Goal: Task Accomplishment & Management: Manage account settings

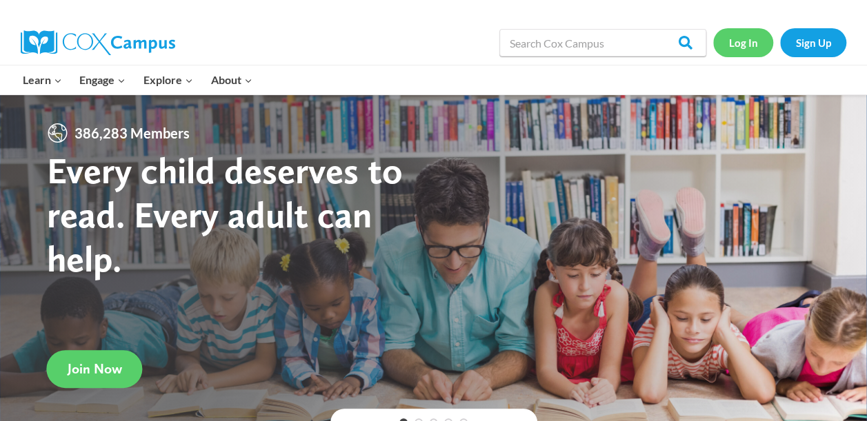
click at [749, 41] on link "Log In" at bounding box center [743, 42] width 60 height 28
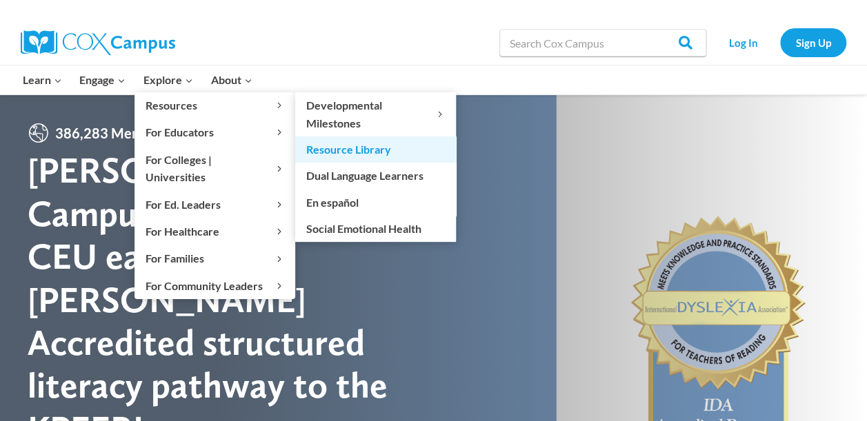
click at [354, 150] on link "Resource Library" at bounding box center [375, 149] width 161 height 26
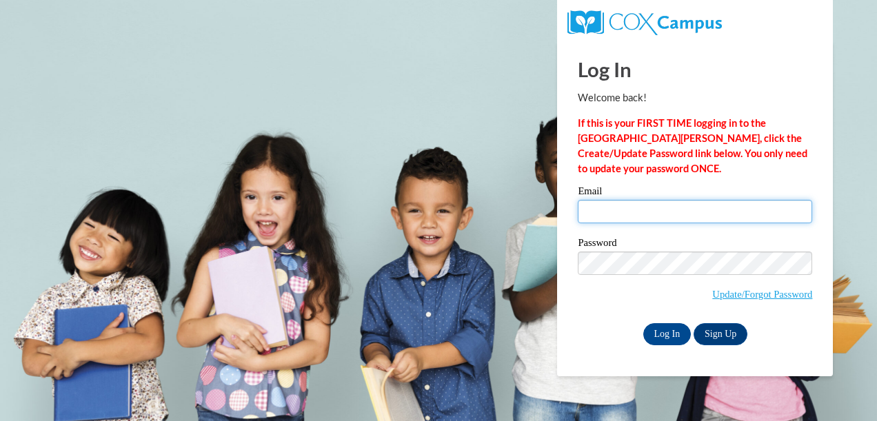
click at [633, 201] on input "Email" at bounding box center [695, 211] width 234 height 23
type input "jspiva@paulding.k12.ga.us"
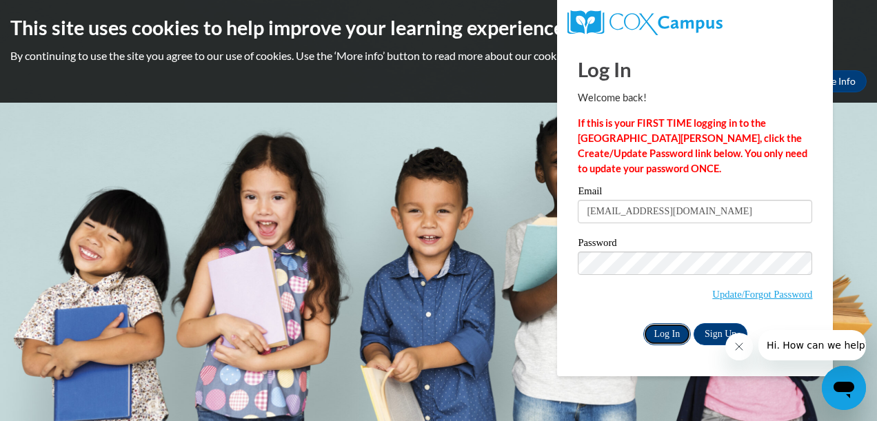
click at [671, 338] on input "Log In" at bounding box center [667, 334] width 48 height 22
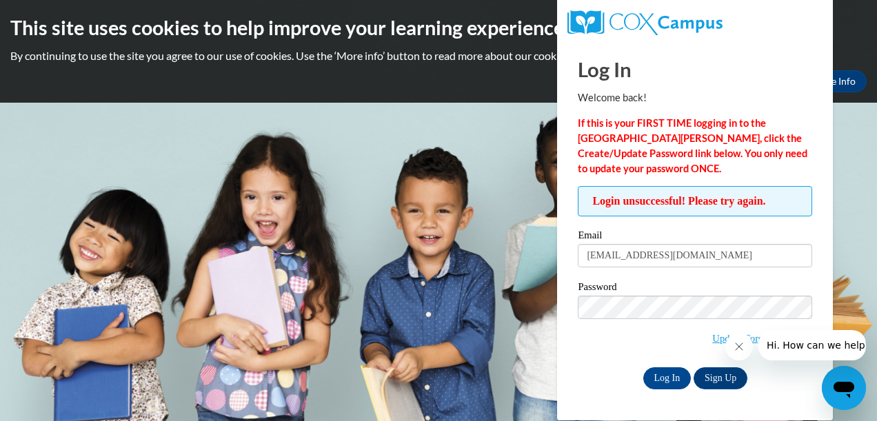
click at [609, 272] on div "Email jspiva@paulding.k12.ga.us" at bounding box center [695, 254] width 234 height 48
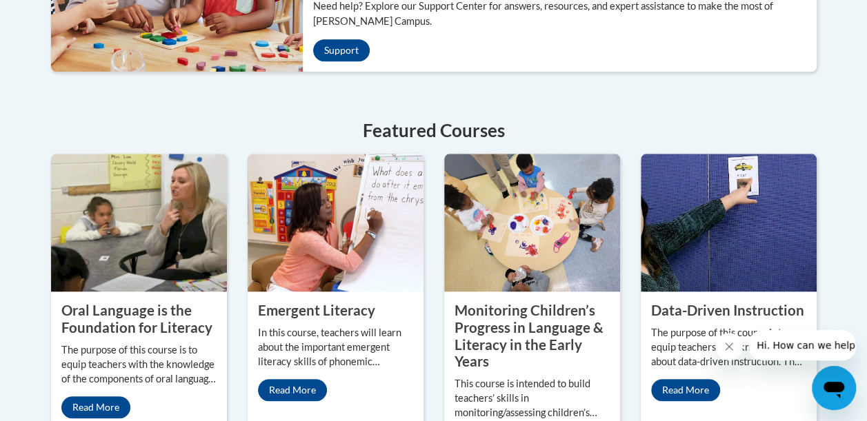
scroll to position [689, 0]
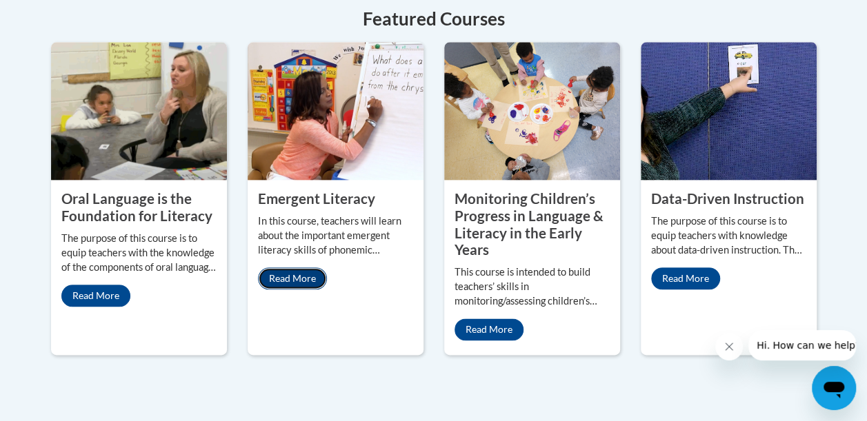
click at [306, 277] on link "Read More" at bounding box center [292, 278] width 69 height 22
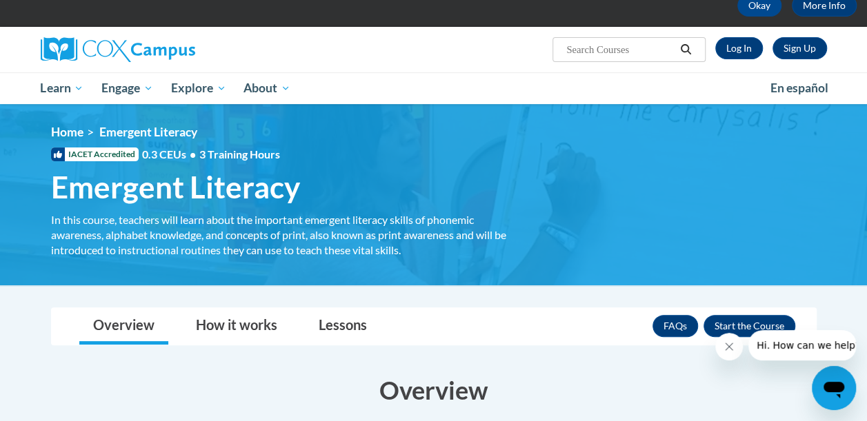
scroll to position [207, 0]
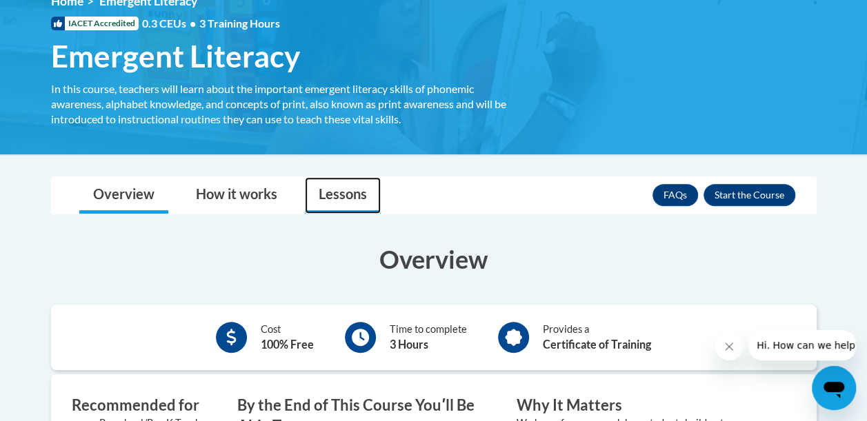
click at [329, 185] on link "Lessons" at bounding box center [343, 195] width 76 height 37
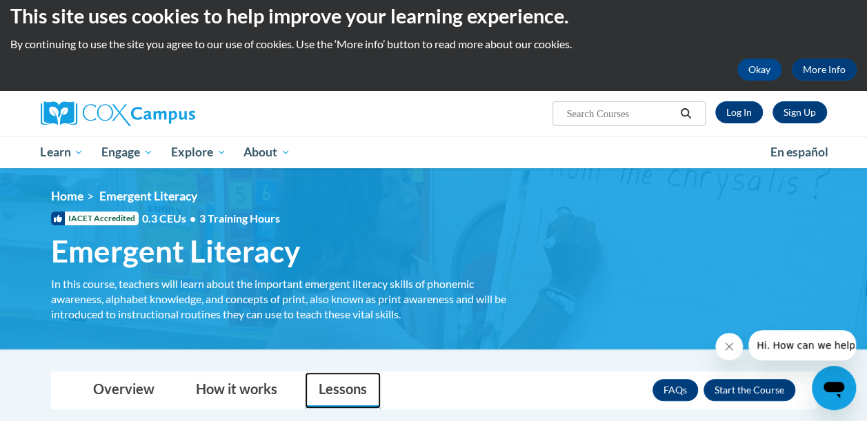
scroll to position [0, 0]
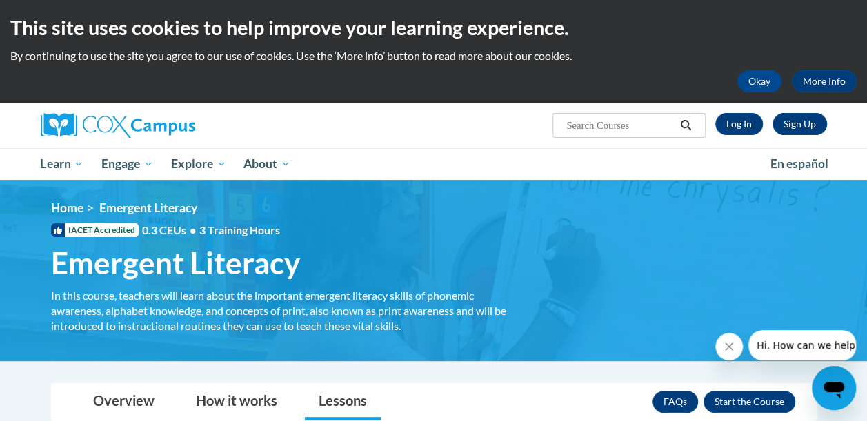
click at [325, 138] on div "Sign Up Log In Search Search..." at bounding box center [433, 125] width 807 height 45
click at [115, 128] on img at bounding box center [118, 125] width 154 height 25
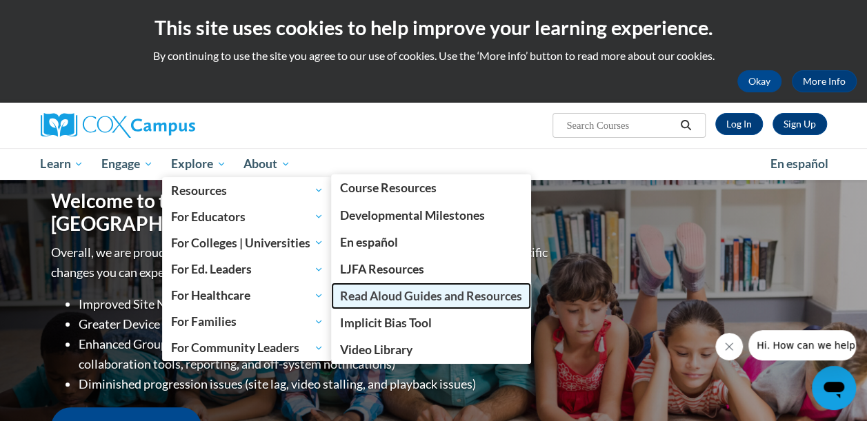
click at [382, 291] on span "Read Aloud Guides and Resources" at bounding box center [431, 296] width 182 height 14
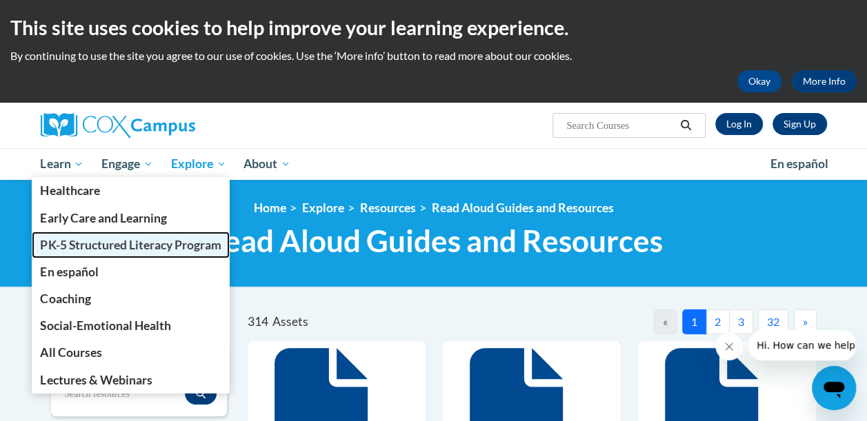
click at [83, 254] on link "PK-5 Structured Literacy Program" at bounding box center [131, 245] width 199 height 27
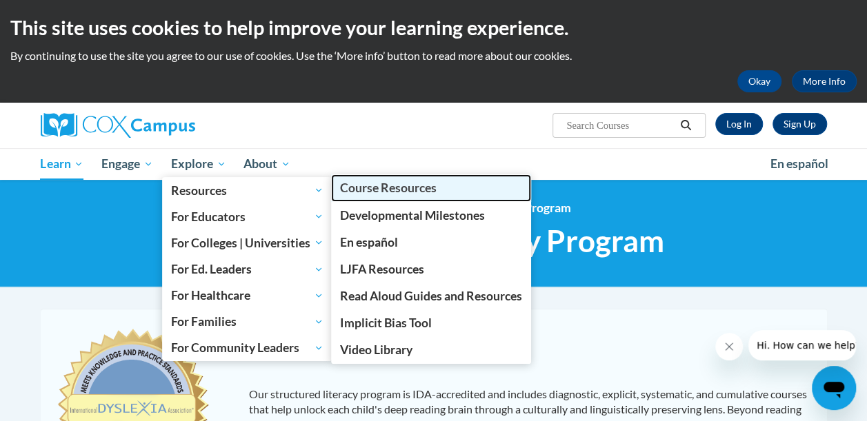
click at [375, 193] on span "Course Resources" at bounding box center [388, 188] width 97 height 14
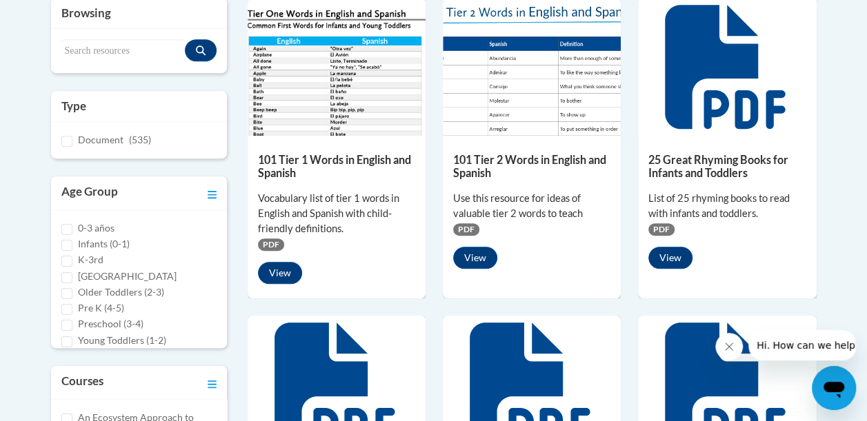
scroll to position [207, 0]
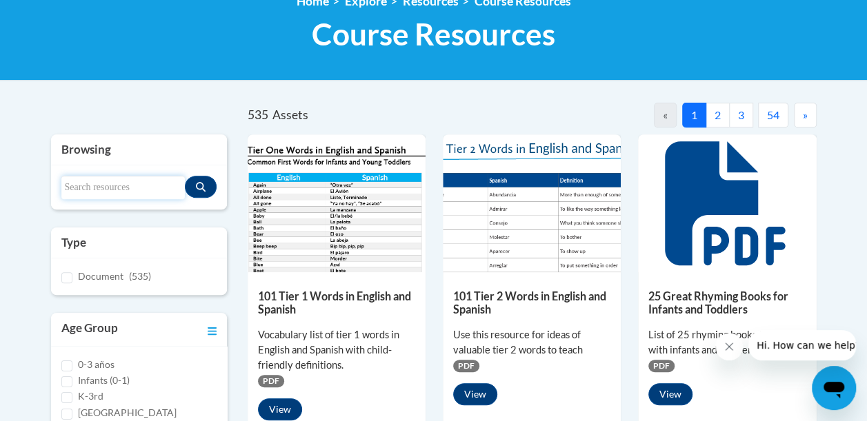
click at [139, 184] on input "Search resources" at bounding box center [122, 187] width 123 height 23
type input "flsz"
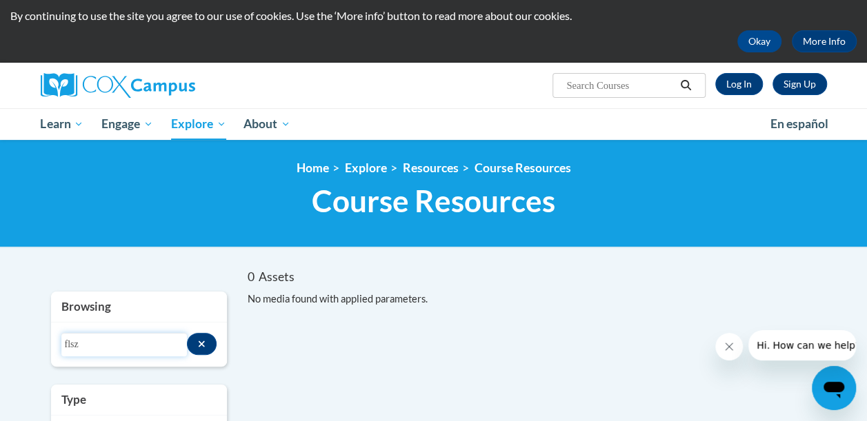
scroll to position [0, 0]
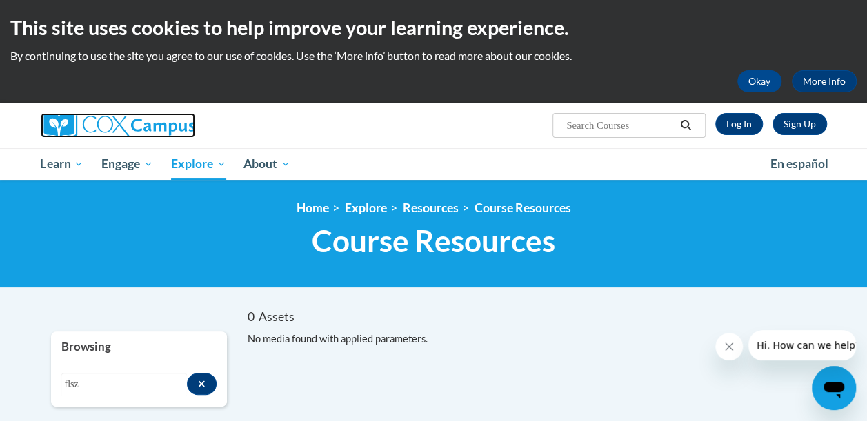
click at [128, 125] on img at bounding box center [118, 125] width 154 height 25
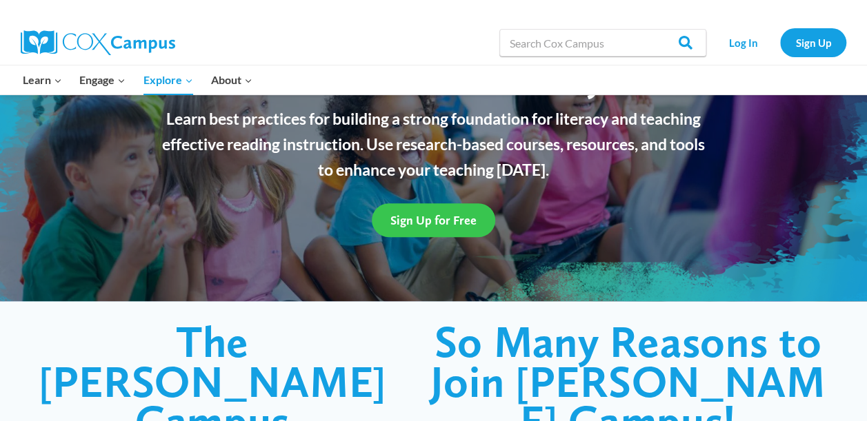
scroll to position [138, 0]
click at [409, 221] on span "Sign Up for Free" at bounding box center [433, 220] width 86 height 14
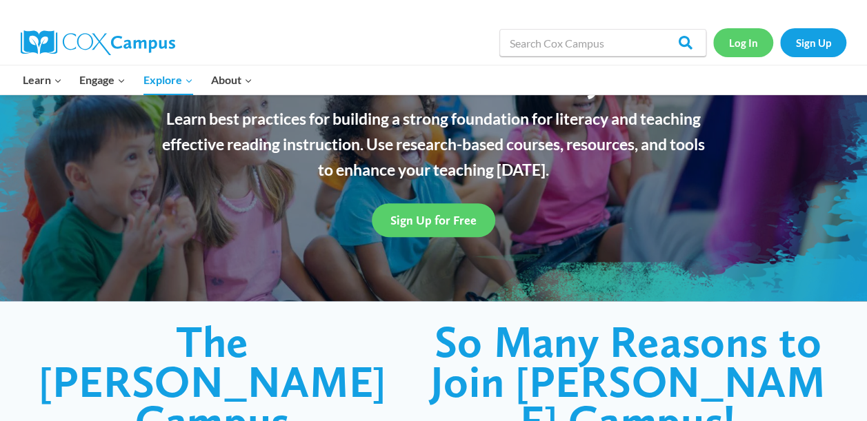
click at [745, 44] on link "Log In" at bounding box center [743, 42] width 60 height 28
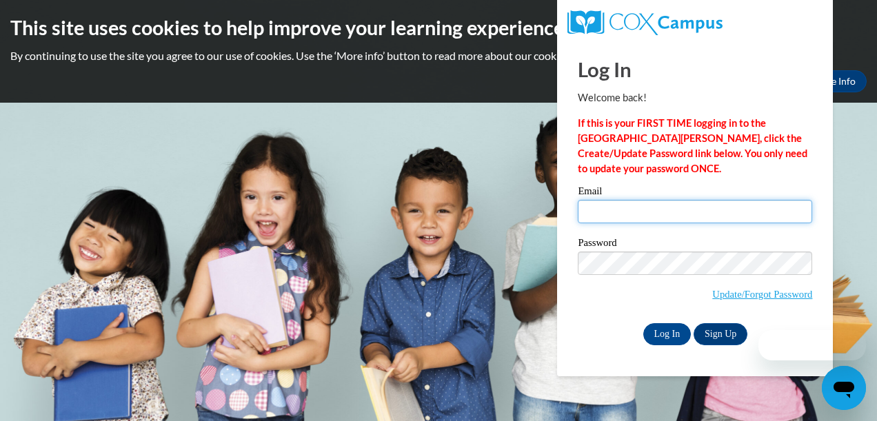
click at [623, 207] on input "Email" at bounding box center [695, 211] width 234 height 23
type input "[EMAIL_ADDRESS][DOMAIN_NAME]"
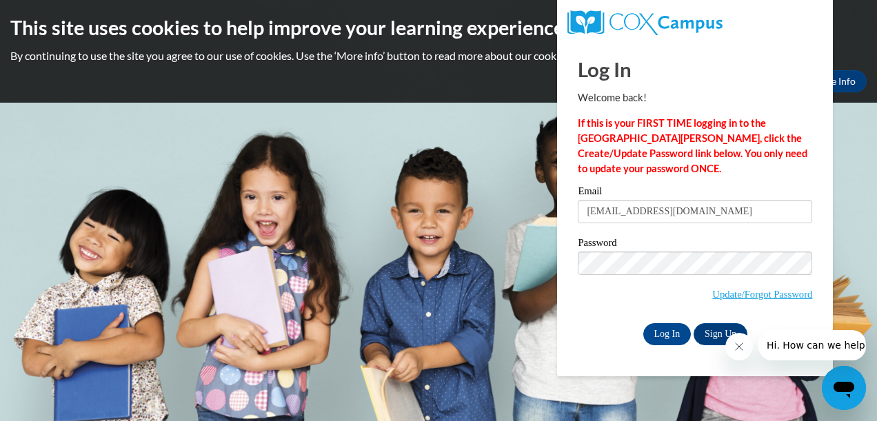
click at [582, 287] on span "Update/Forgot Password" at bounding box center [695, 280] width 234 height 57
click at [655, 330] on input "Log In" at bounding box center [667, 334] width 48 height 22
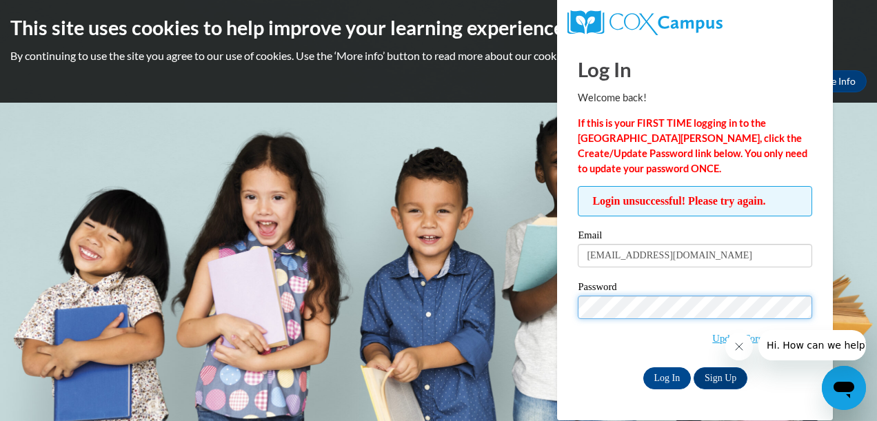
click at [643, 367] on input "Log In" at bounding box center [667, 378] width 48 height 22
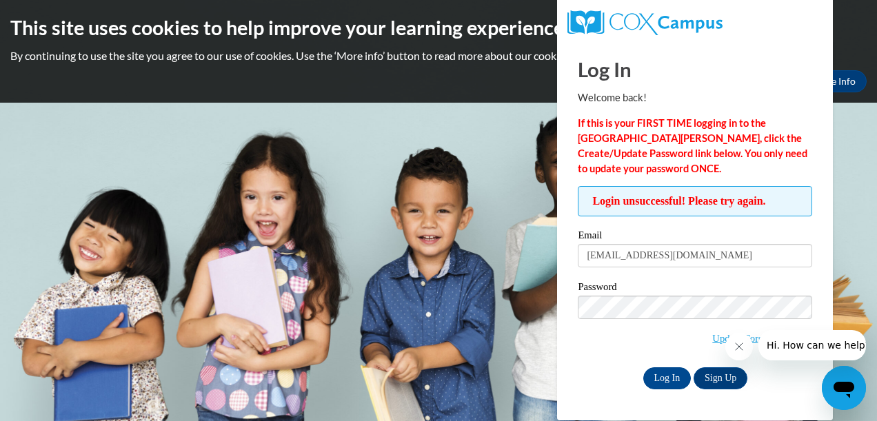
click at [758, 335] on div at bounding box center [795, 345] width 141 height 30
click at [712, 338] on link "Update/Forgot Password" at bounding box center [762, 338] width 100 height 11
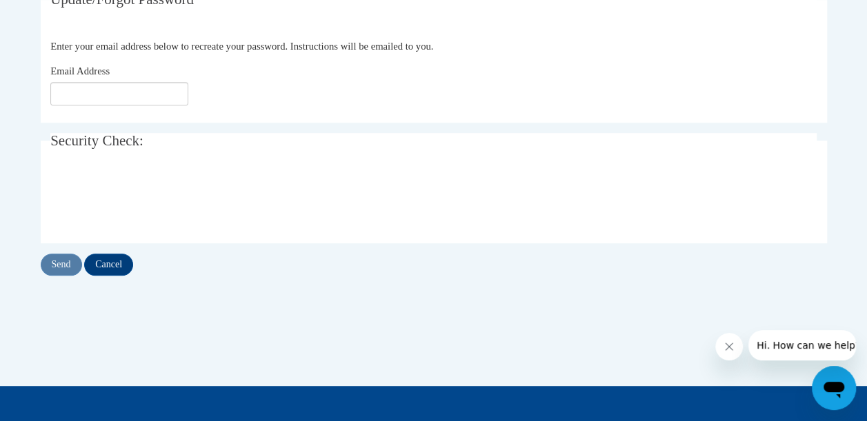
scroll to position [276, 0]
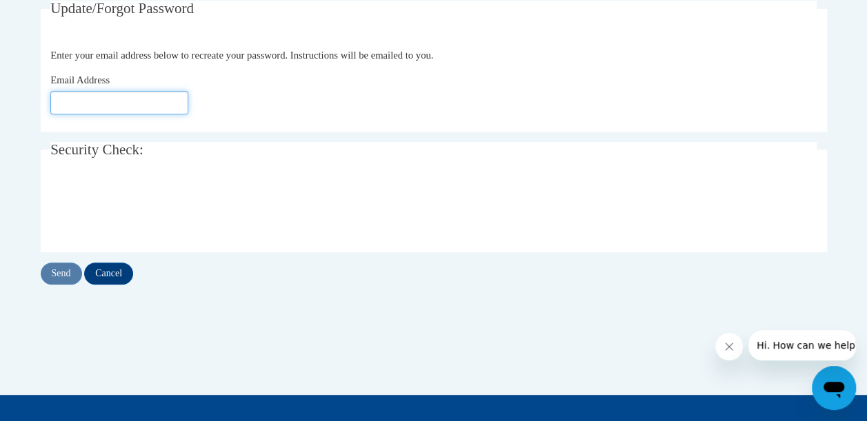
click at [114, 106] on input "Email Address" at bounding box center [119, 102] width 138 height 23
type input "[EMAIL_ADDRESS][DOMAIN_NAME]"
click at [68, 270] on input "Send" at bounding box center [61, 274] width 41 height 22
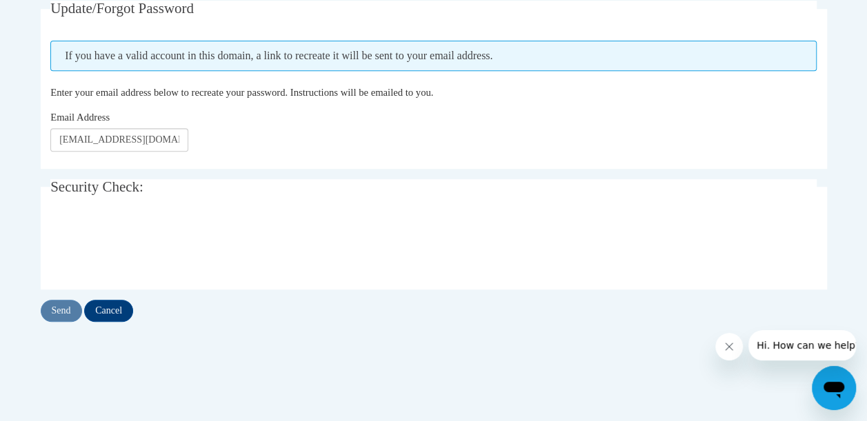
scroll to position [207, 0]
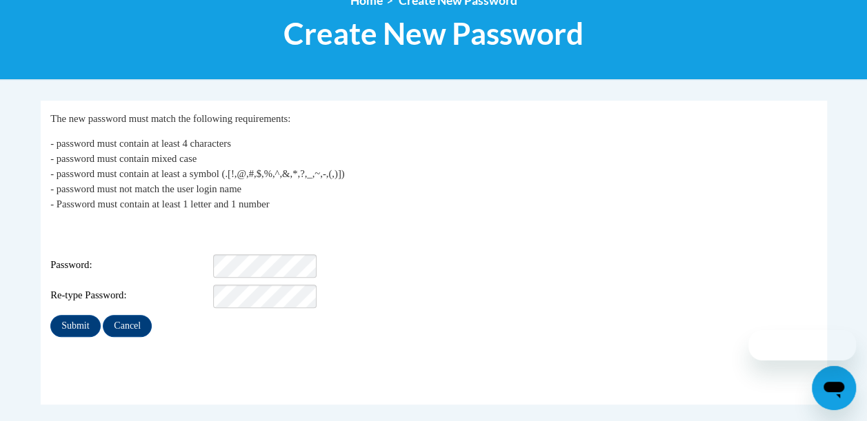
scroll to position [207, 0]
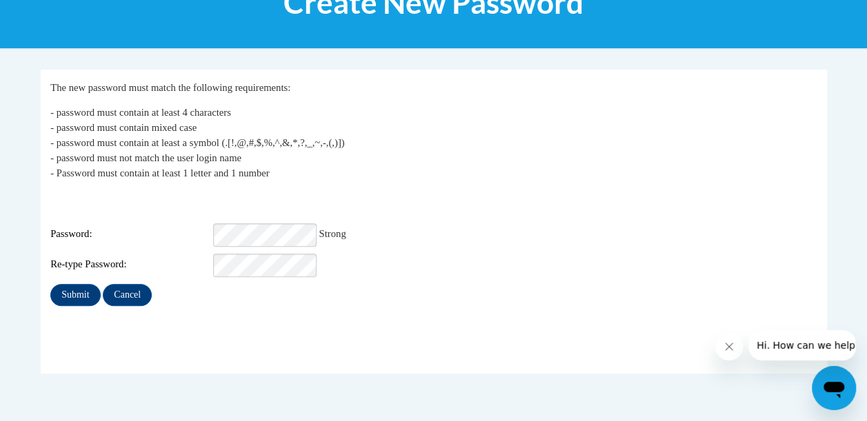
drag, startPoint x: 201, startPoint y: 321, endPoint x: 161, endPoint y: 316, distance: 40.4
click at [201, 321] on fieldset "My Password The new password must match the following requirements: - password …" at bounding box center [434, 222] width 786 height 304
click at [72, 285] on input "Submit" at bounding box center [75, 295] width 50 height 22
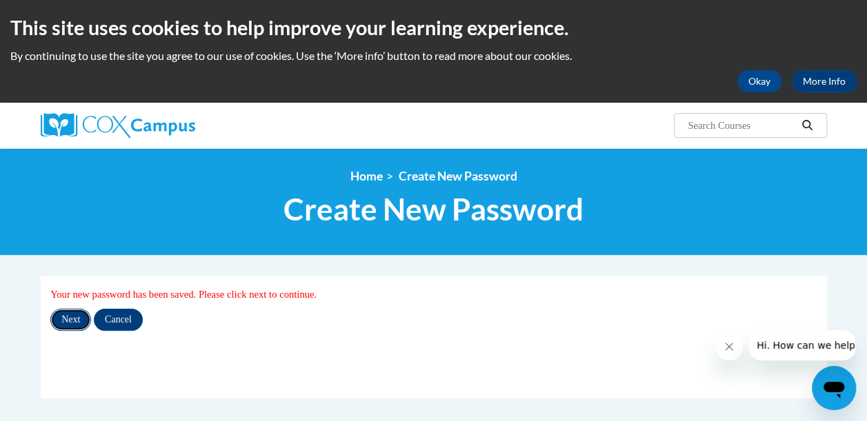
click at [75, 322] on input "Next" at bounding box center [70, 320] width 41 height 22
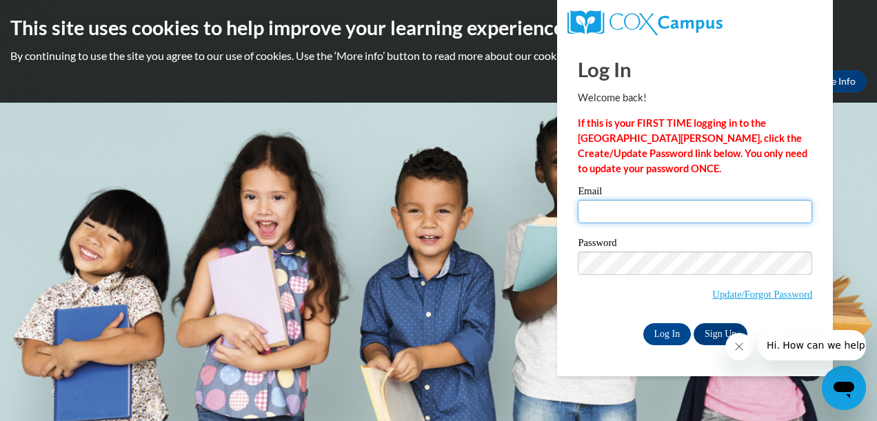
click at [625, 200] on input "Email" at bounding box center [695, 211] width 234 height 23
type input "jspiva@paulding.k12.ga.us"
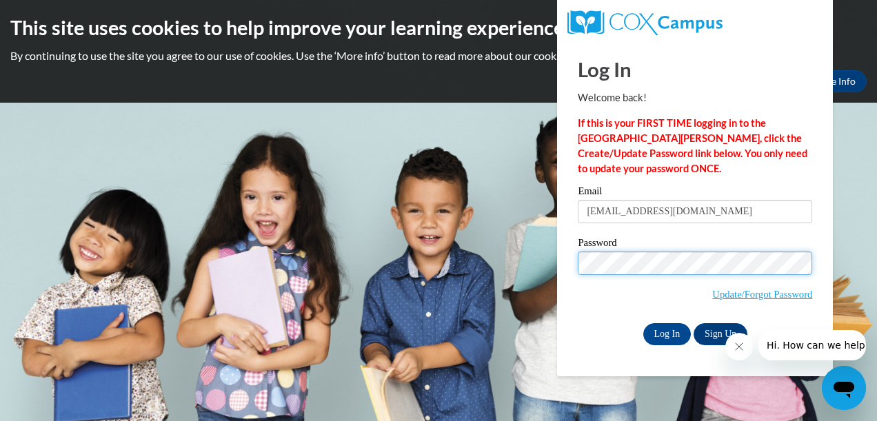
click at [567, 276] on div "Log In Welcome back! If this is your FIRST TIME logging in to the NEW Cox Campu…" at bounding box center [695, 208] width 296 height 335
click at [625, 245] on label "Password" at bounding box center [695, 245] width 234 height 14
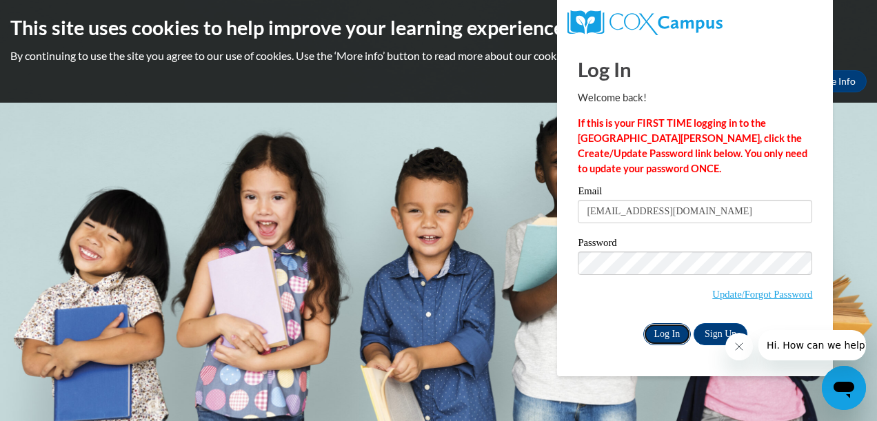
click at [665, 339] on input "Log In" at bounding box center [667, 334] width 48 height 22
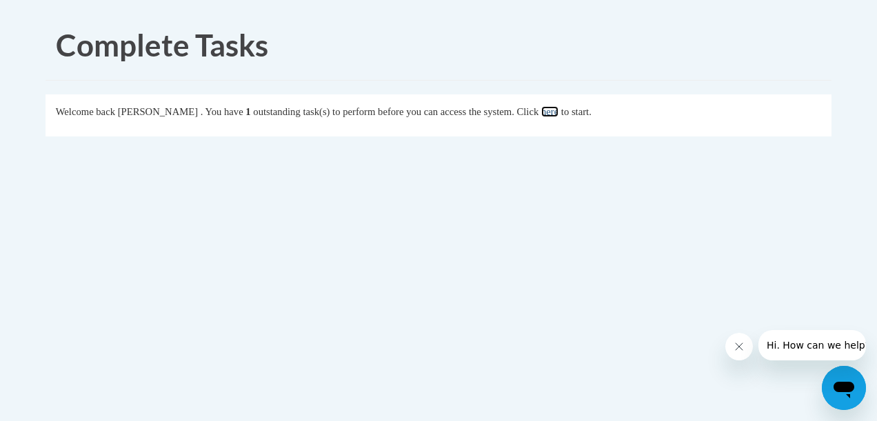
click at [558, 109] on link "here" at bounding box center [549, 111] width 17 height 11
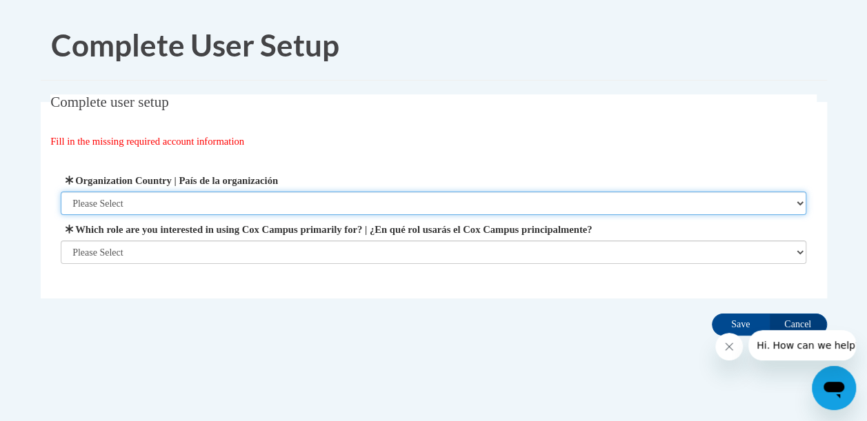
click at [175, 203] on select "Please Select United States | Estados Unidos Outside of the United States | Fue…" at bounding box center [433, 203] width 745 height 23
select select "ad49bcad-a171-4b2e-b99c-48b446064914"
click at [61, 192] on select "Please Select United States | Estados Unidos Outside of the United States | Fue…" at bounding box center [433, 203] width 745 height 23
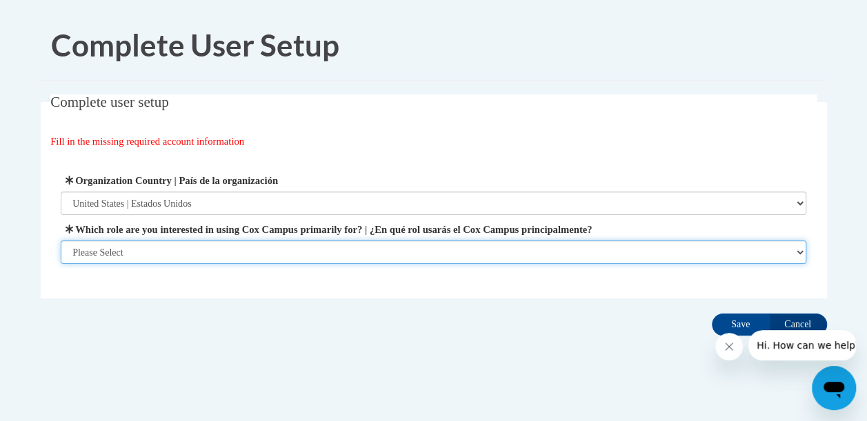
click at [172, 252] on select "Please Select College/University | Colegio/Universidad Community/Nonprofit Part…" at bounding box center [433, 252] width 745 height 23
select select "fbf2d438-af2f-41f8-98f1-81c410e29de3"
click at [61, 264] on select "Please Select College/University | Colegio/Universidad Community/Nonprofit Part…" at bounding box center [433, 252] width 745 height 23
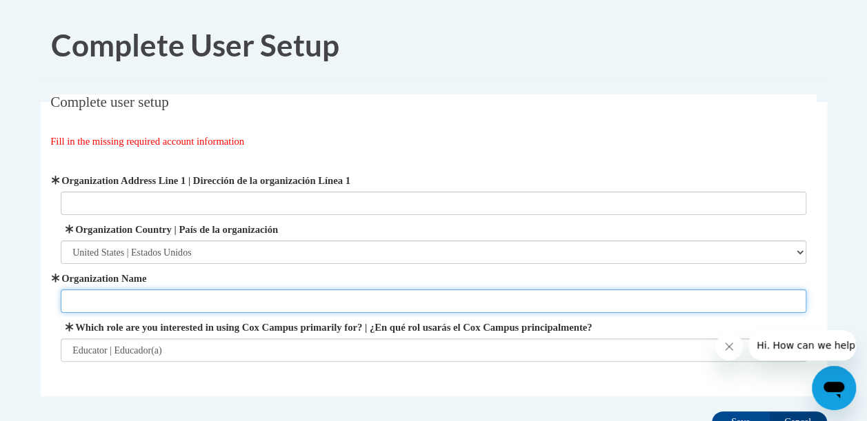
click at [214, 306] on input "Organization Name" at bounding box center [433, 301] width 745 height 23
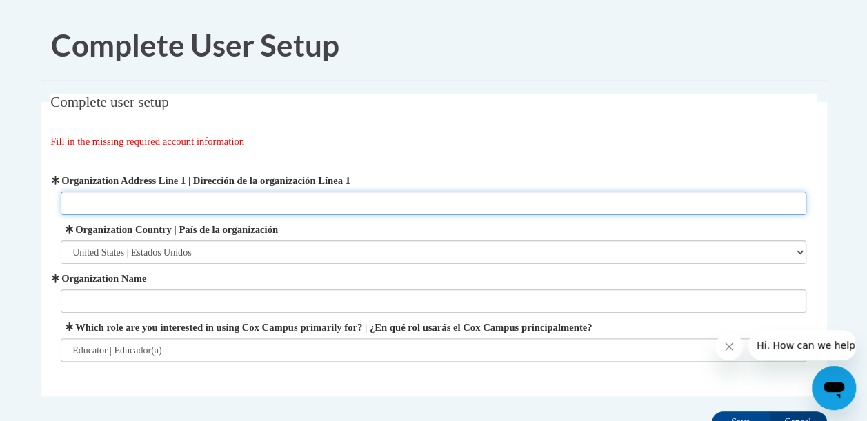
click at [247, 198] on input "Organization Address Line 1 | Dirección de la organización Línea 1" at bounding box center [433, 203] width 745 height 23
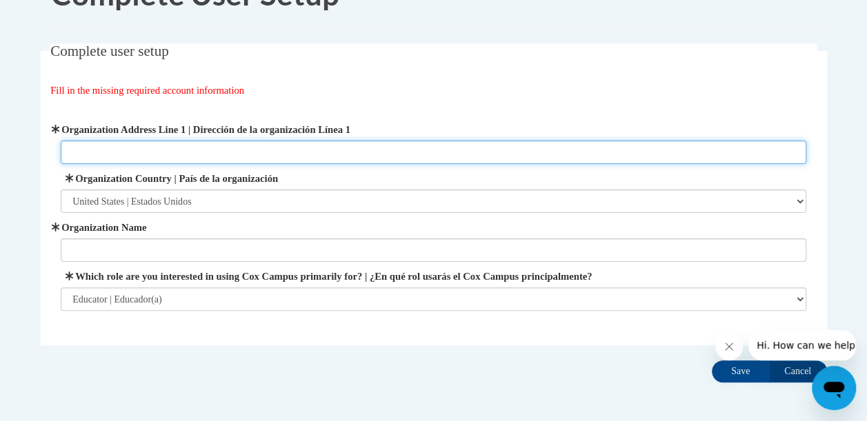
scroll to position [69, 0]
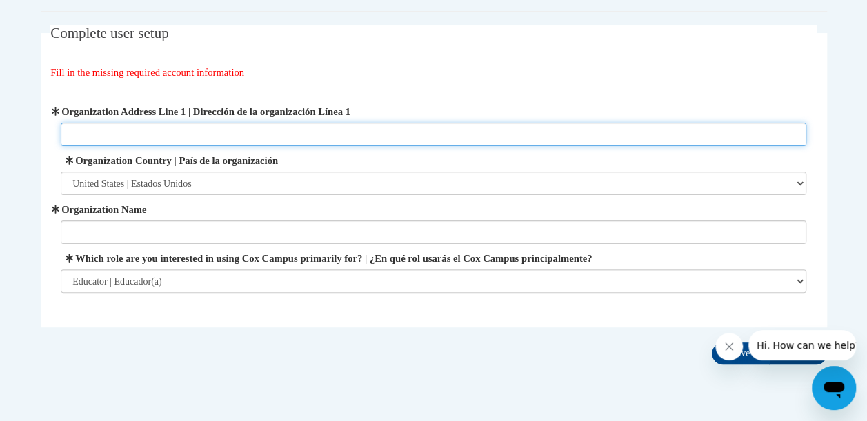
click at [226, 132] on input "Organization Address Line 1 | Dirección de la organización Línea 1" at bounding box center [433, 134] width 745 height 23
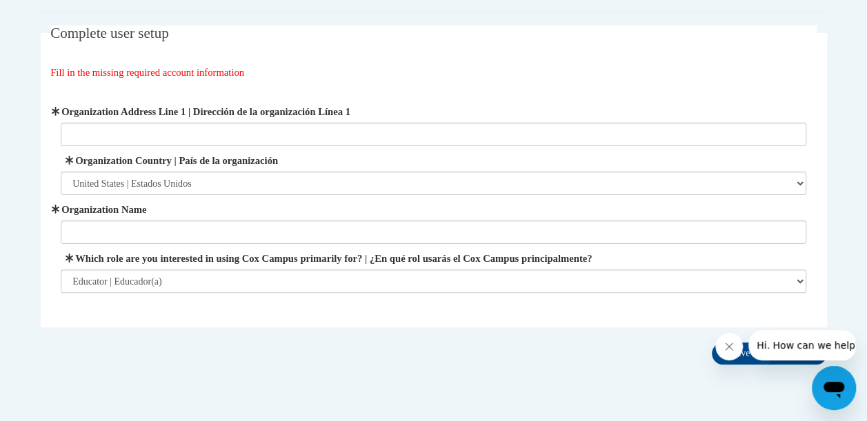
click at [95, 314] on fieldset "Complete user setup Fill in the missing required account information User Profi…" at bounding box center [434, 177] width 786 height 302
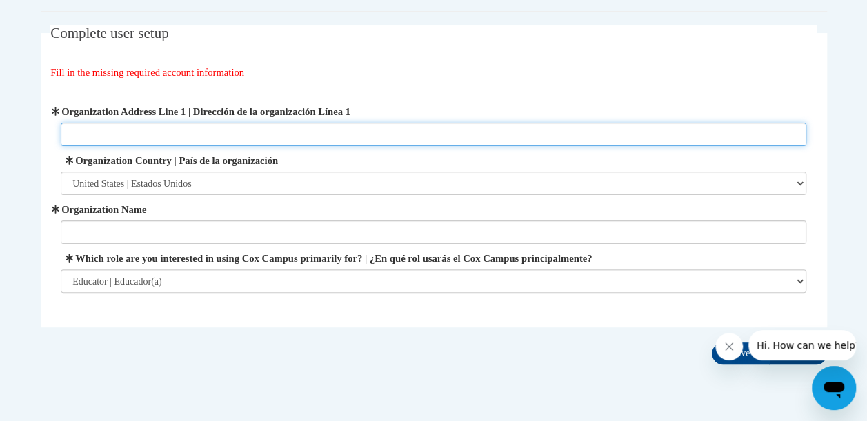
click at [101, 132] on input "Organization Address Line 1 | Dirección de la organización Línea 1" at bounding box center [433, 134] width 745 height 23
type input "520 Hardee Street #4713 Dallas, GA 30132"
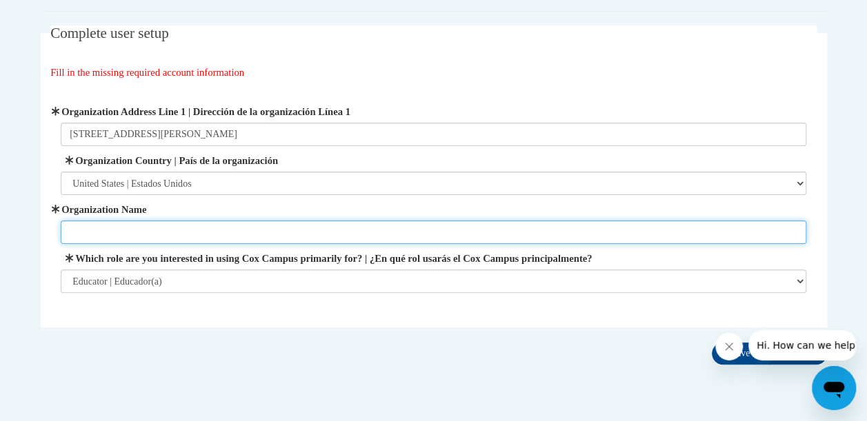
click at [140, 227] on input "Organization Name" at bounding box center [433, 232] width 745 height 23
type input "PCSD"
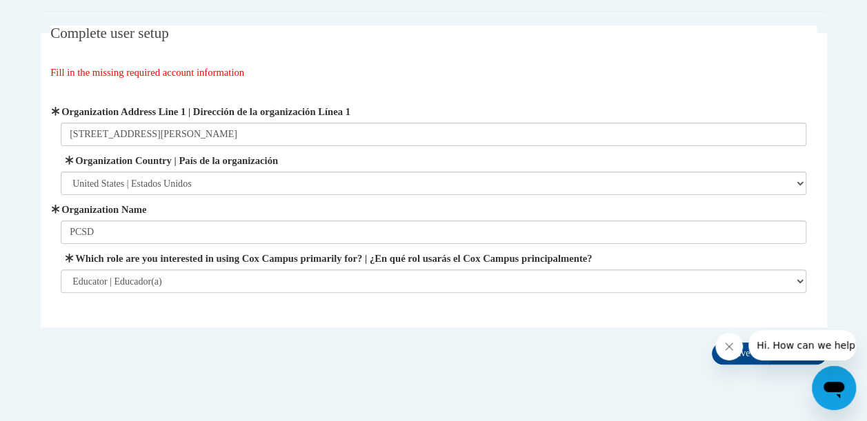
click at [322, 323] on fieldset "Complete user setup Fill in the missing required account information User Profi…" at bounding box center [434, 177] width 786 height 302
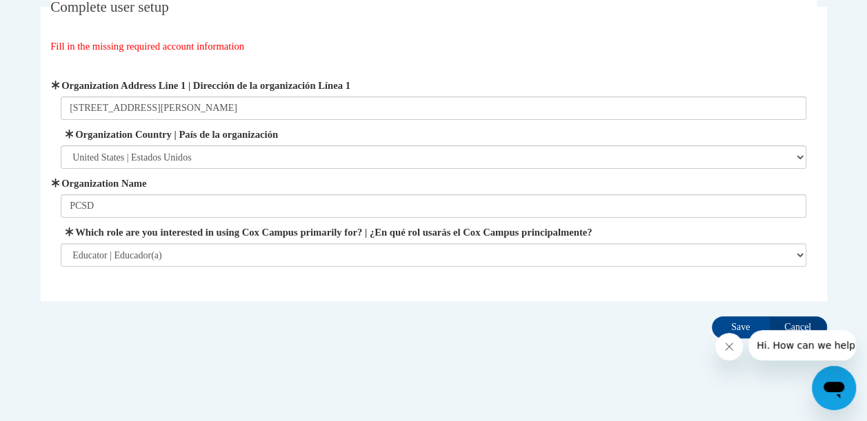
scroll to position [110, 0]
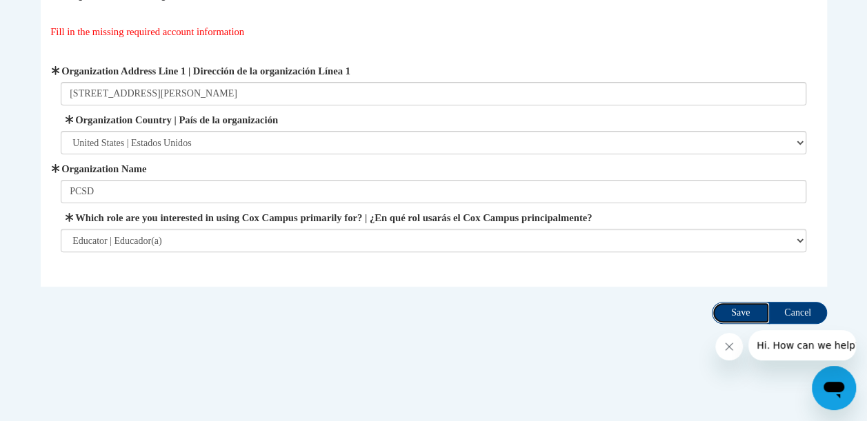
click at [731, 308] on input "Save" at bounding box center [740, 313] width 58 height 22
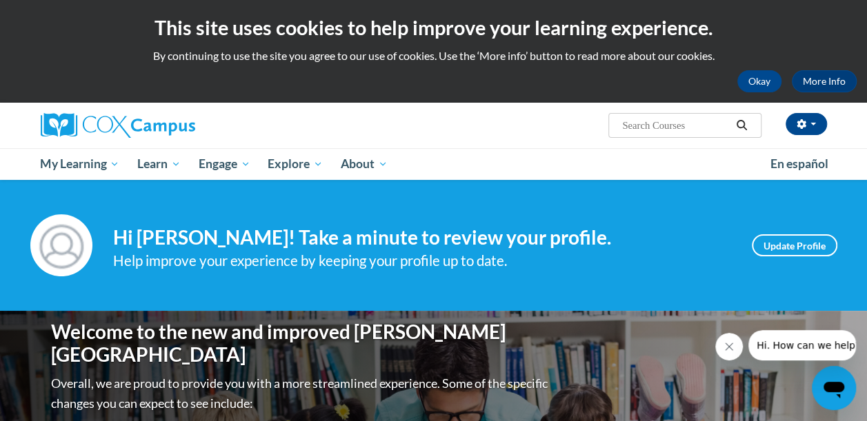
click at [711, 160] on ul "My Learning My Learning My Course Progress Certificates My Action Plans Group D…" at bounding box center [396, 164] width 729 height 32
click at [745, 78] on button "Okay" at bounding box center [759, 81] width 44 height 22
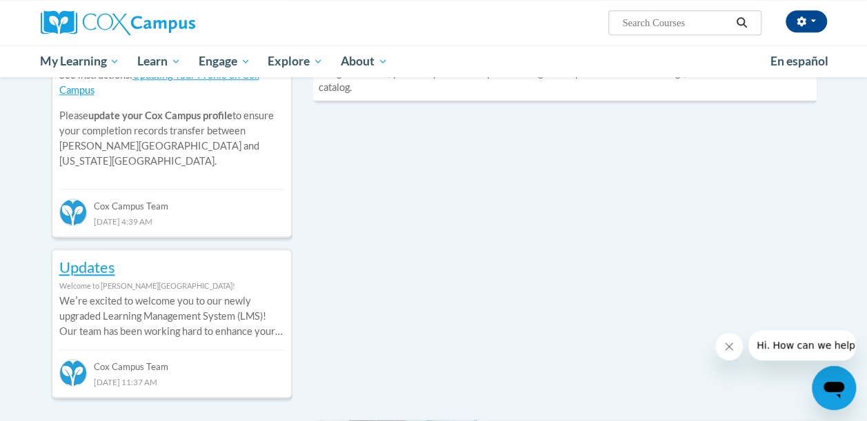
scroll to position [345, 0]
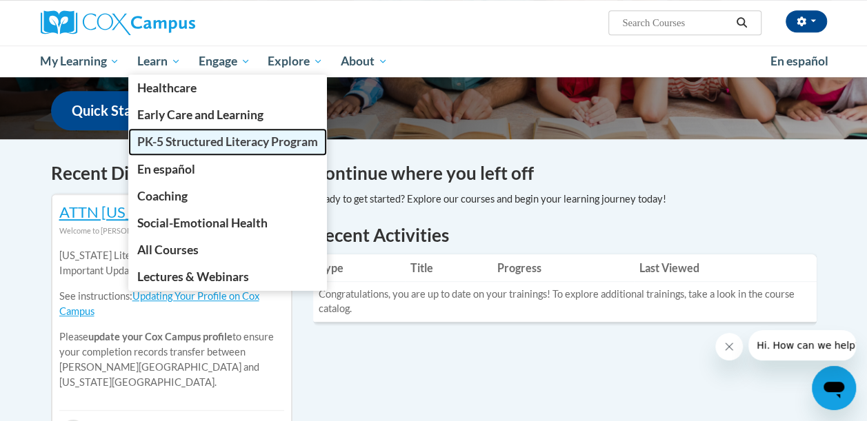
click at [161, 139] on span "PK-5 Structured Literacy Program" at bounding box center [227, 141] width 181 height 14
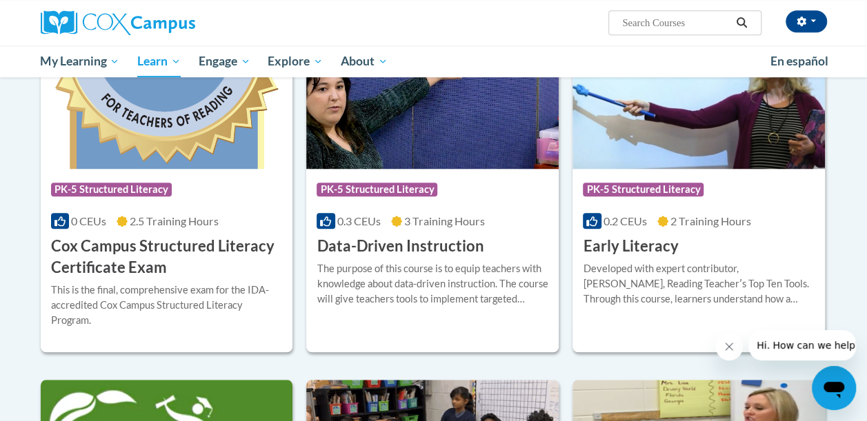
scroll to position [414, 0]
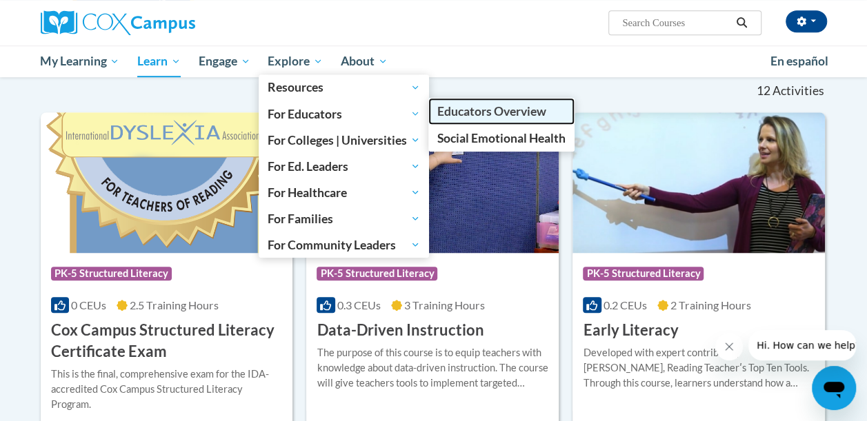
click at [463, 104] on span "Educators Overview" at bounding box center [491, 111] width 109 height 14
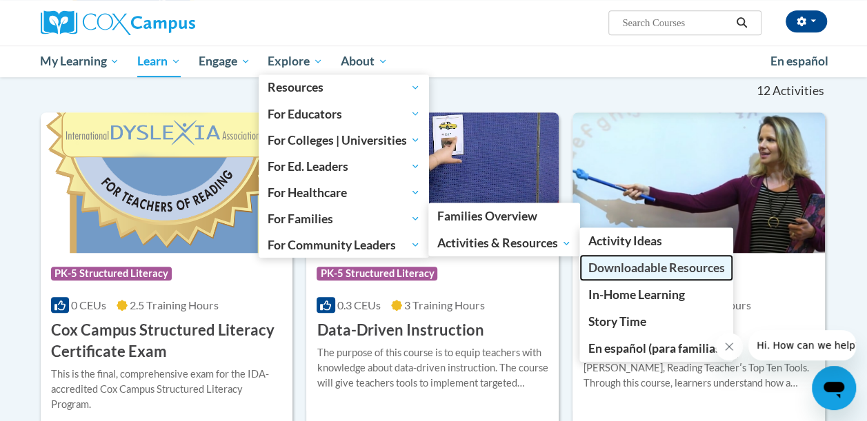
click at [640, 265] on span "Downloadable Resources" at bounding box center [655, 268] width 136 height 14
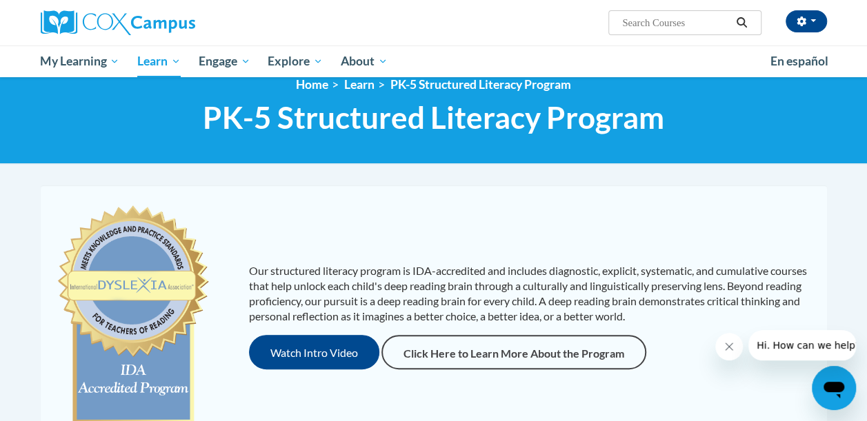
scroll to position [0, 0]
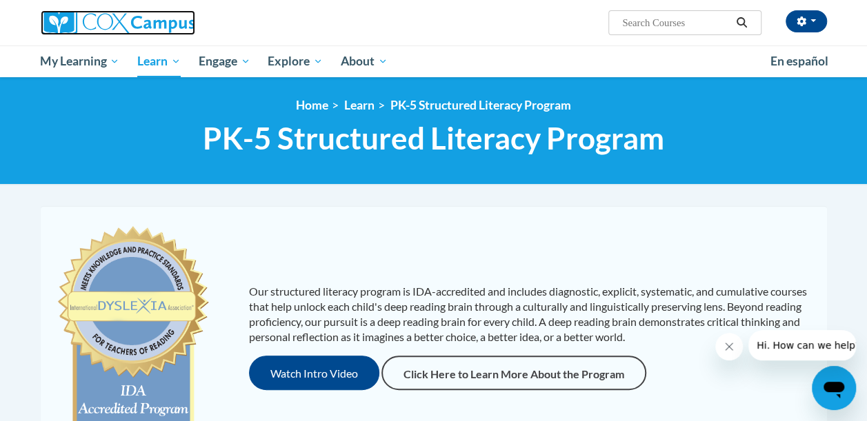
click at [132, 27] on img at bounding box center [118, 22] width 154 height 25
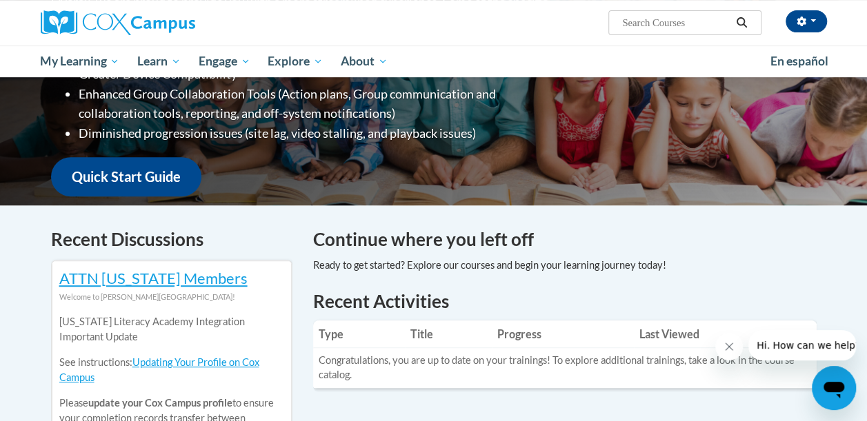
scroll to position [345, 0]
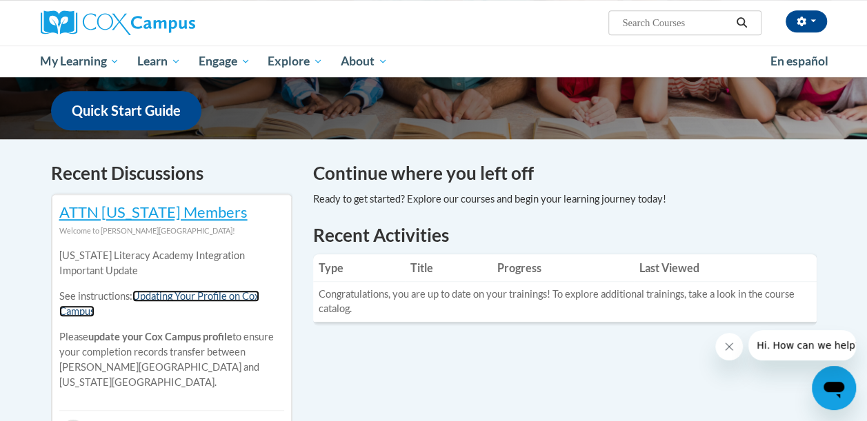
click at [196, 296] on link "Updating Your Profile on Cox Campus" at bounding box center [159, 303] width 200 height 27
